Goal: Task Accomplishment & Management: Use online tool/utility

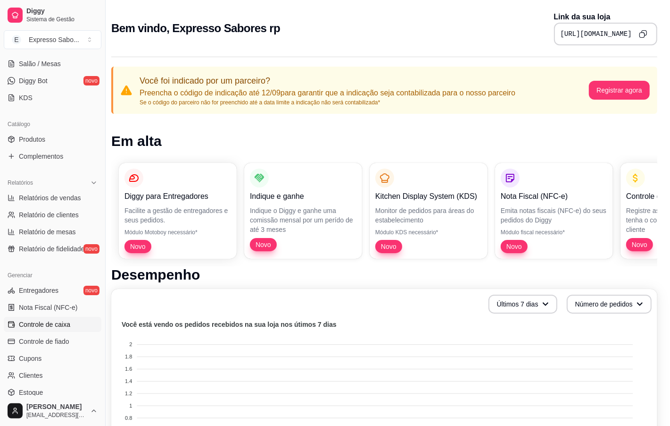
scroll to position [236, 0]
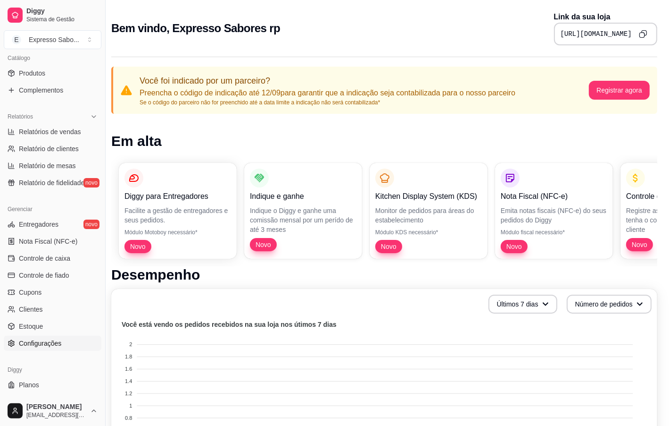
click at [45, 345] on span "Configurações" at bounding box center [40, 342] width 42 height 9
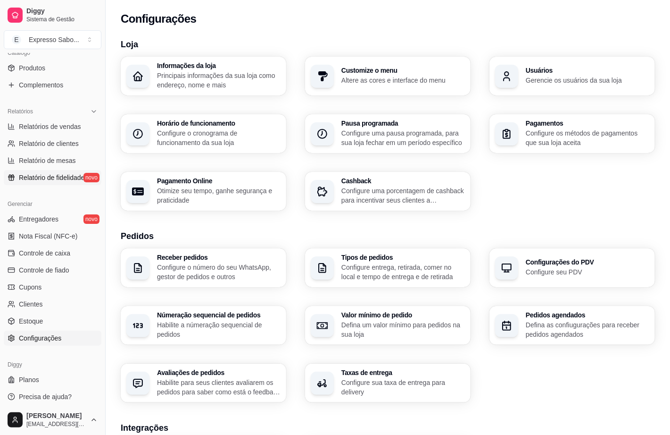
scroll to position [244, 0]
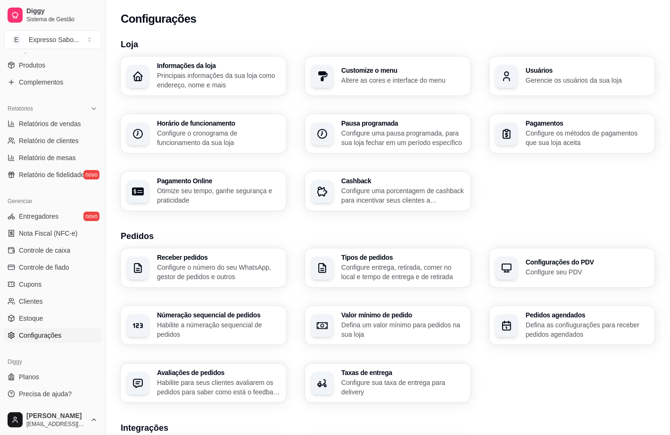
click at [399, 376] on div "Taxas de entrega Configure sua taxa de entrega para delivery" at bounding box center [404, 382] width 124 height 27
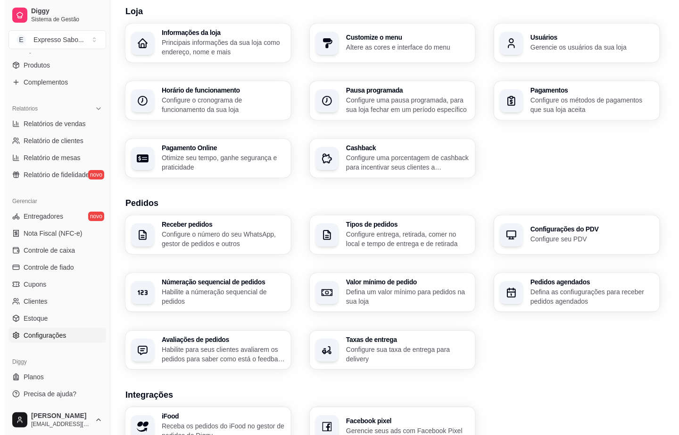
scroll to position [226, 0]
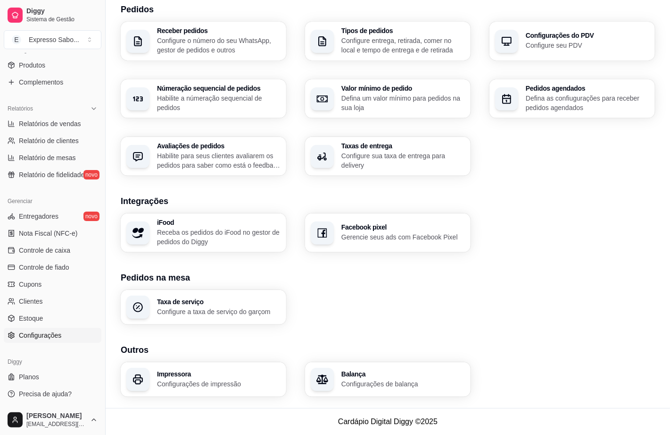
click at [217, 381] on p "Configurações de impressão" at bounding box center [219, 383] width 124 height 9
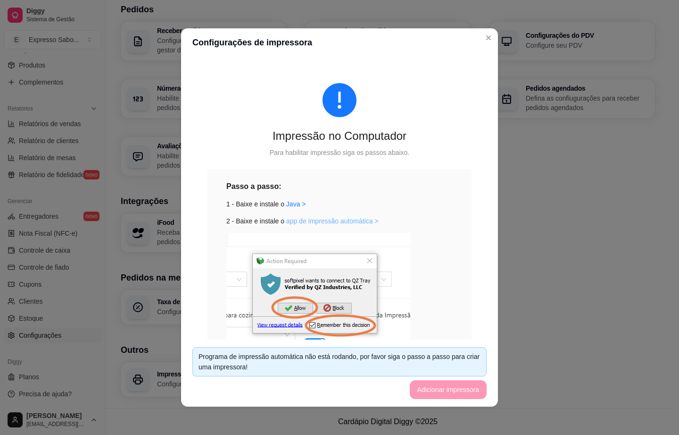
click at [298, 220] on link "app de impressão automática >" at bounding box center [332, 221] width 92 height 8
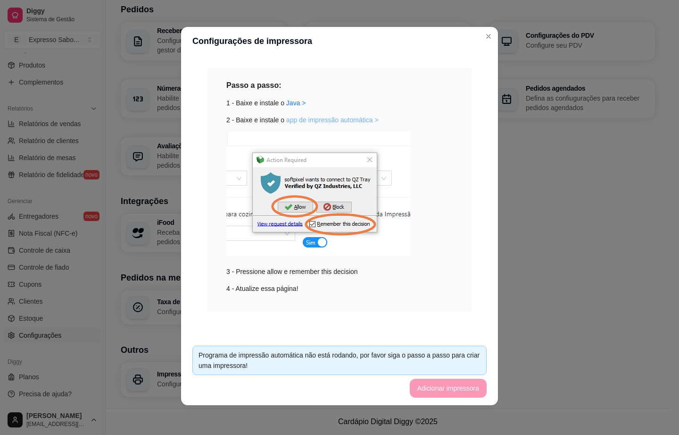
scroll to position [0, 0]
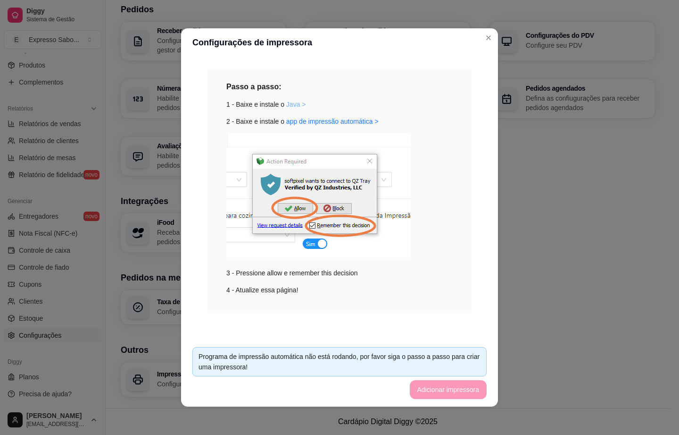
click at [287, 100] on link "Java >" at bounding box center [296, 104] width 20 height 8
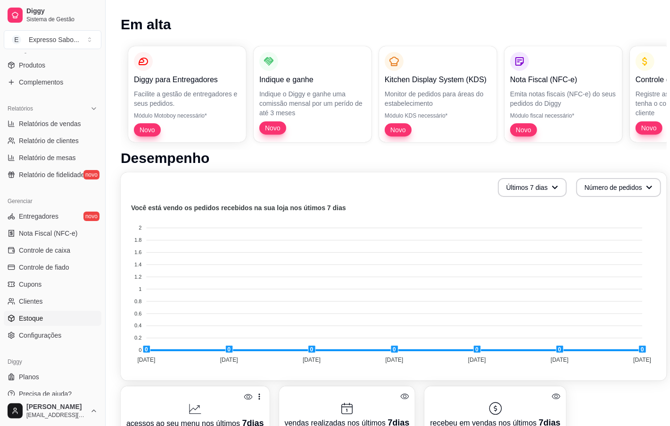
scroll to position [118, 0]
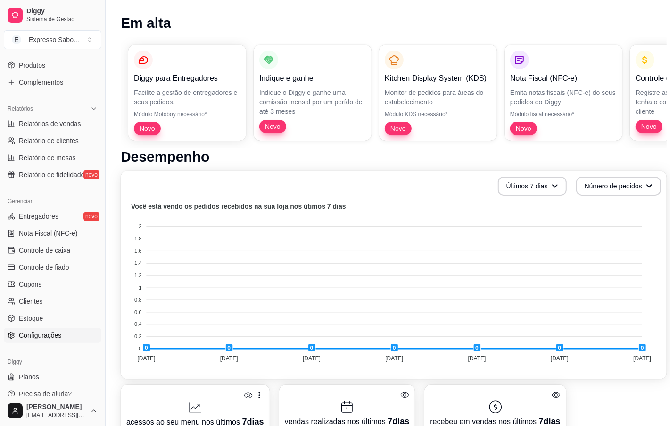
click at [44, 336] on span "Configurações" at bounding box center [40, 334] width 42 height 9
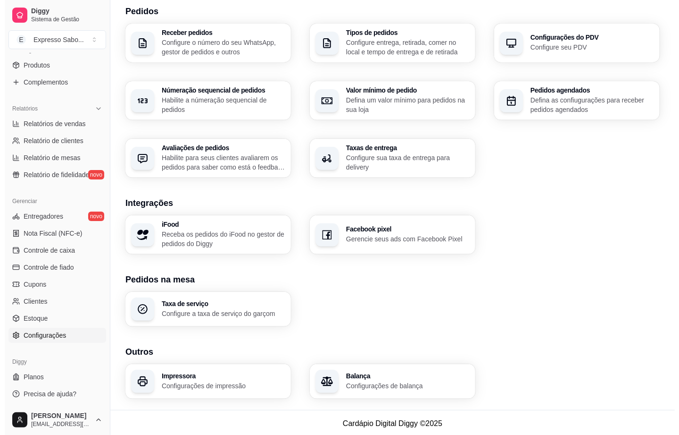
scroll to position [226, 0]
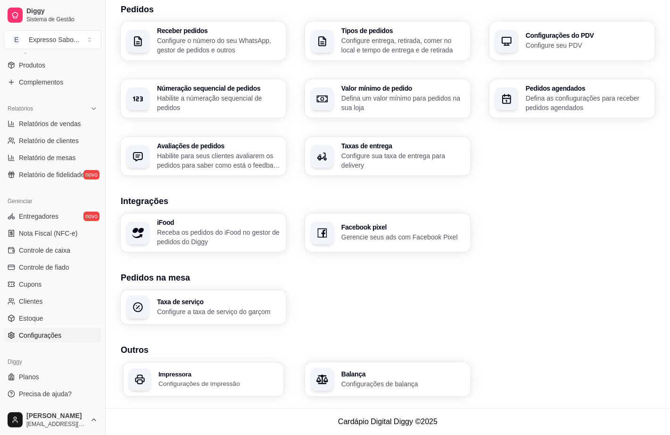
click at [188, 373] on h3 "Impressora" at bounding box center [219, 373] width 120 height 7
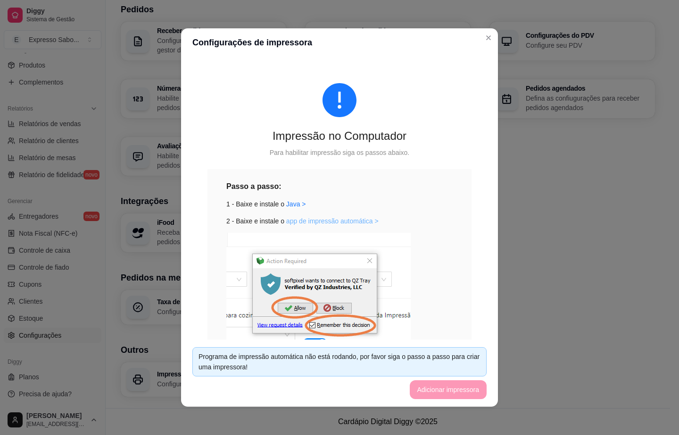
click at [294, 217] on link "app de impressão automática >" at bounding box center [332, 221] width 92 height 8
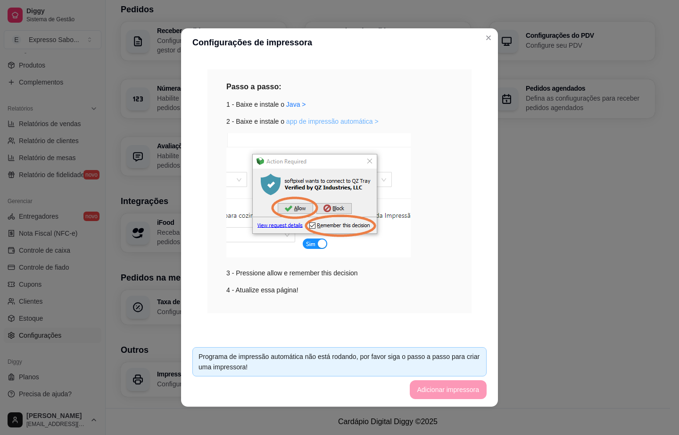
scroll to position [1, 0]
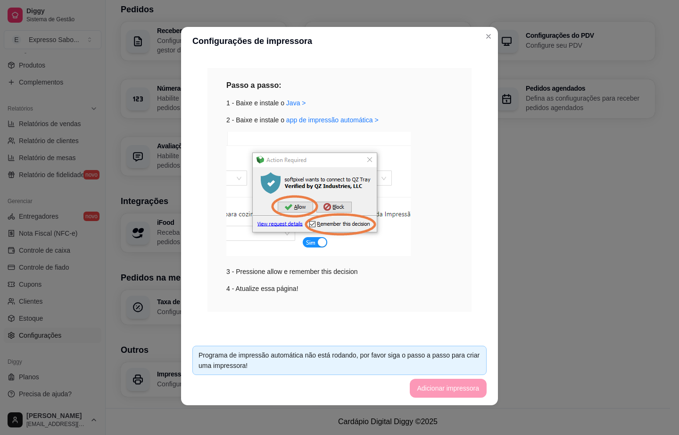
click at [326, 355] on div "Programa de impressão automática não está rodando, por favor siga o passo a pas…" at bounding box center [340, 360] width 282 height 21
click at [286, 104] on link "Java >" at bounding box center [296, 103] width 20 height 8
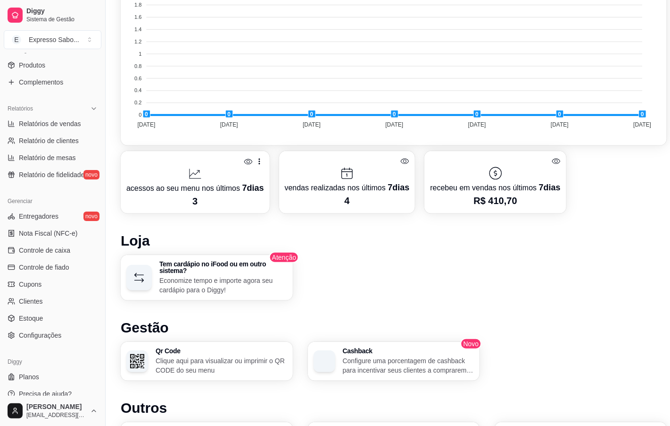
scroll to position [354, 0]
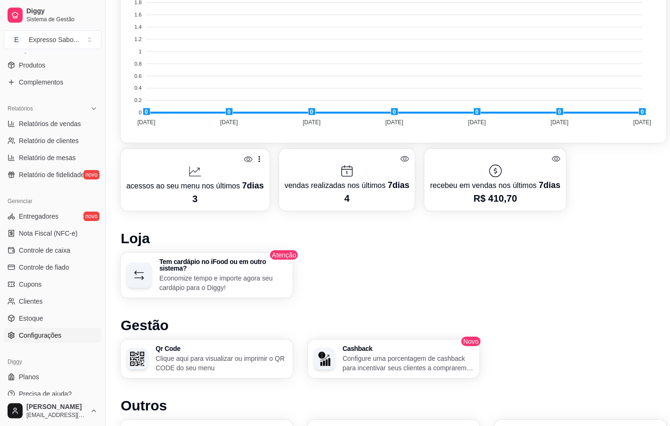
click at [41, 341] on link "Configurações" at bounding box center [53, 334] width 98 height 15
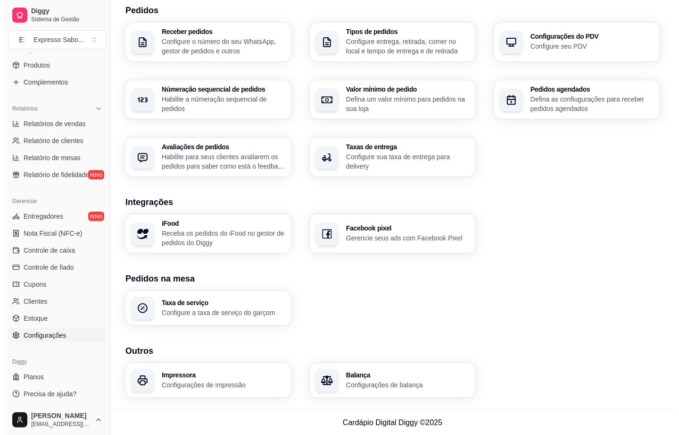
scroll to position [226, 0]
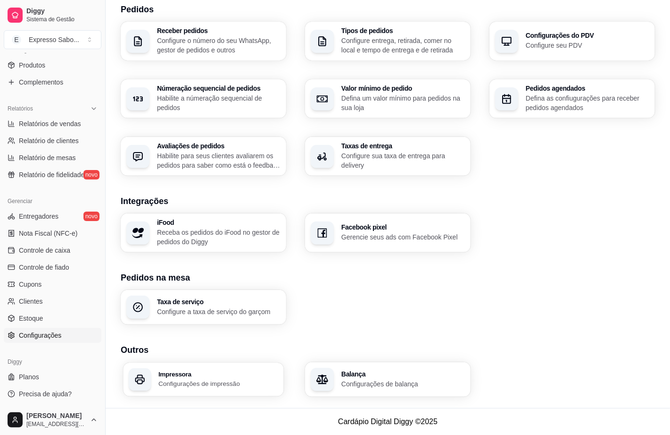
click at [209, 383] on p "Configurações de impressão" at bounding box center [219, 383] width 120 height 9
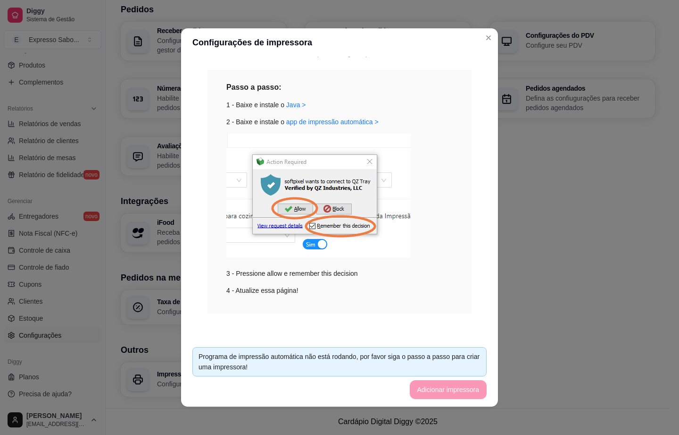
scroll to position [100, 0]
click at [239, 364] on div "Programa de impressão automática não está rodando, por favor siga o passo a pas…" at bounding box center [340, 361] width 282 height 21
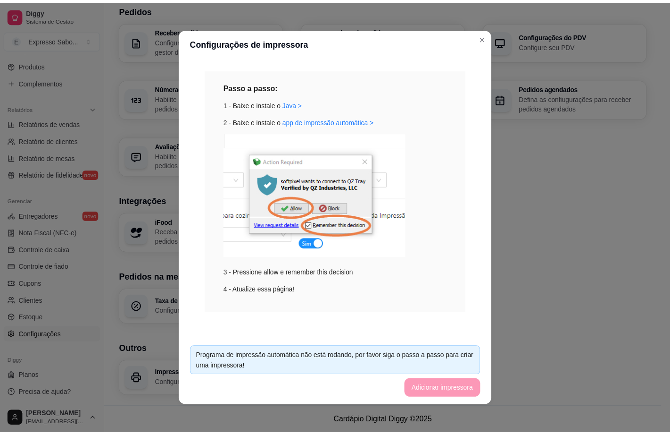
scroll to position [1, 0]
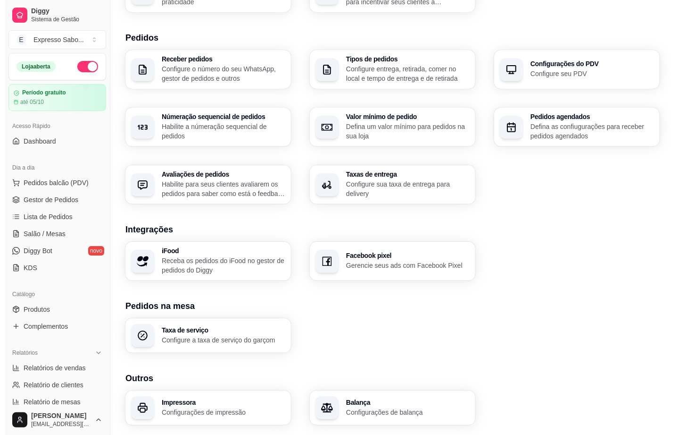
scroll to position [226, 0]
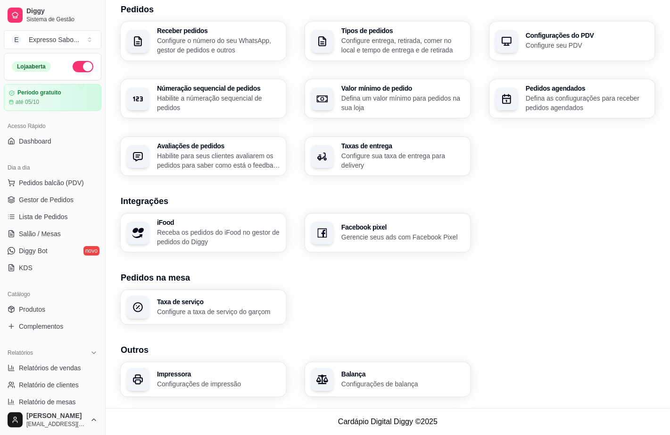
click at [197, 381] on p "Configurações de impressão" at bounding box center [219, 383] width 124 height 9
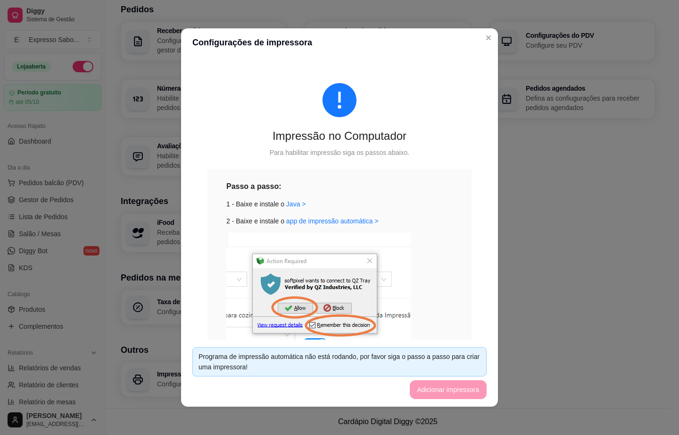
click at [435, 364] on div "Programa de impressão automática não está rodando, por favor siga o passo a pas…" at bounding box center [340, 361] width 282 height 21
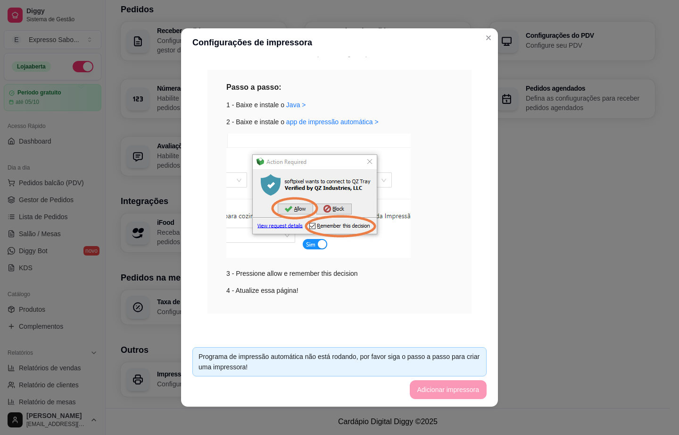
scroll to position [100, 0]
click at [407, 368] on div "Programa de impressão automática não está rodando, por favor siga o passo a pas…" at bounding box center [340, 361] width 282 height 21
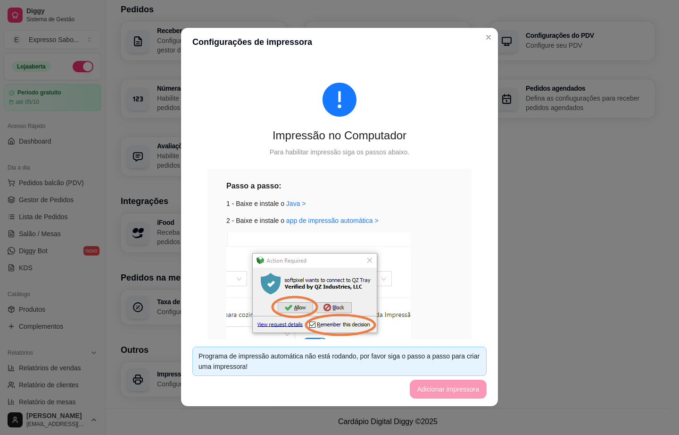
scroll to position [0, 0]
click at [432, 277] on div "3 - Pressione allow e remember this decision" at bounding box center [339, 305] width 226 height 145
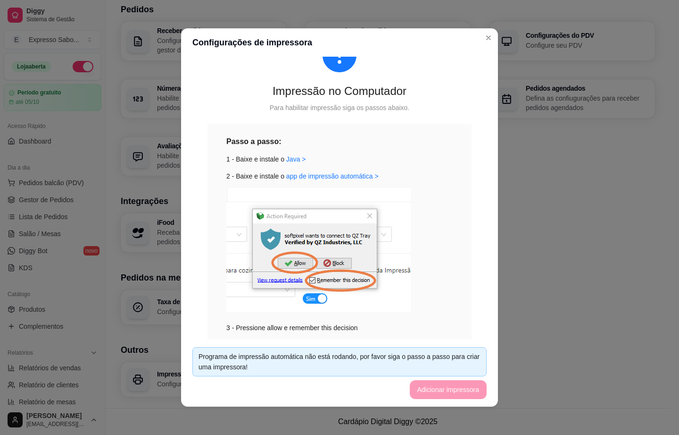
scroll to position [100, 0]
